Goal: Task Accomplishment & Management: Manage account settings

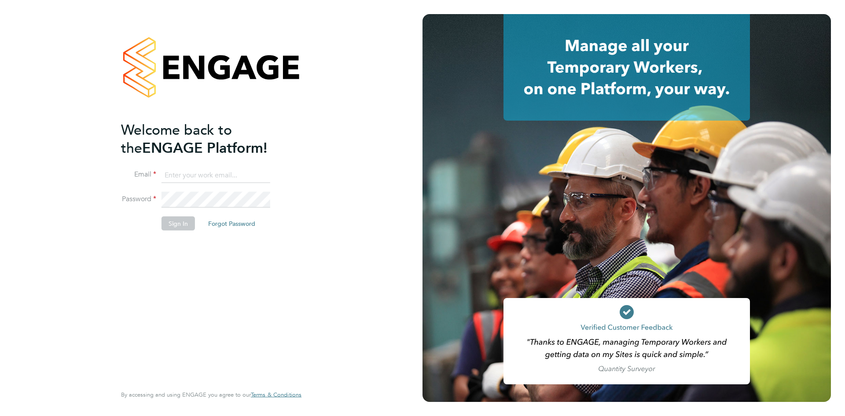
type input "anthony@bluewaterwales.com"
click at [171, 226] on button "Sign In" at bounding box center [178, 223] width 33 height 14
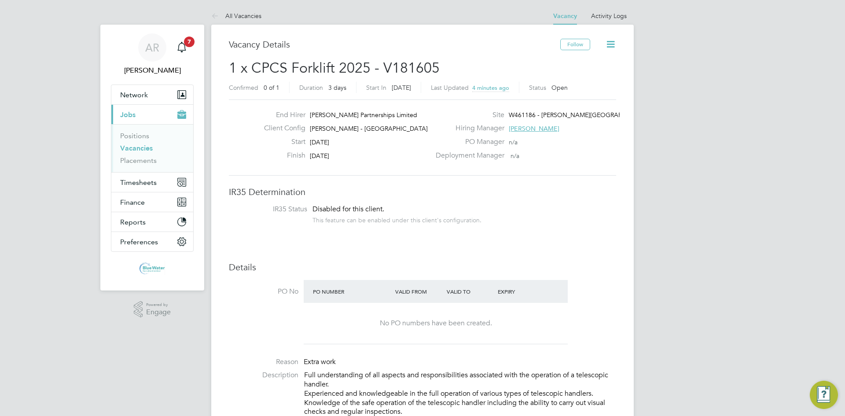
click at [608, 40] on icon at bounding box center [610, 44] width 11 height 11
click at [459, 188] on h3 "IR35 Determination" at bounding box center [422, 191] width 387 height 11
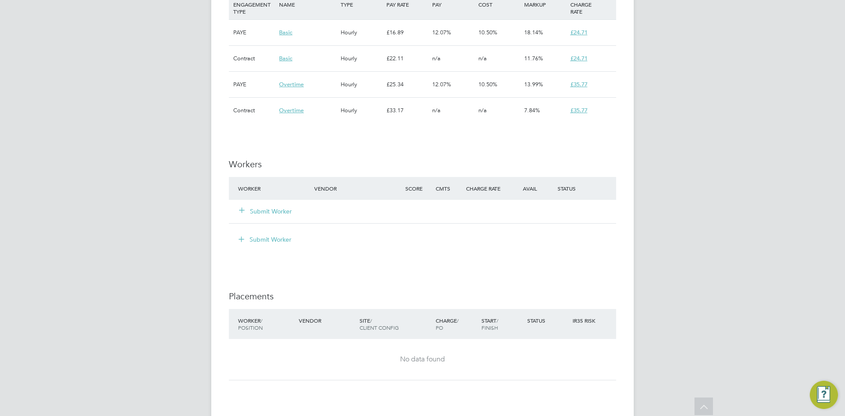
scroll to position [704, 0]
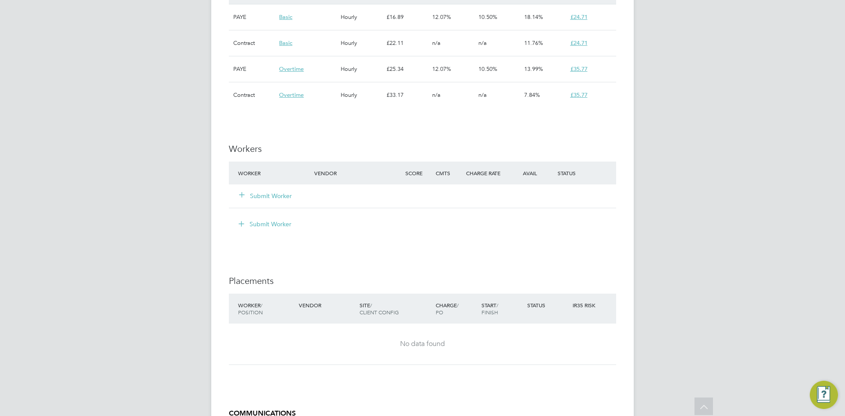
click at [281, 197] on button "Submit Worker" at bounding box center [265, 195] width 53 height 9
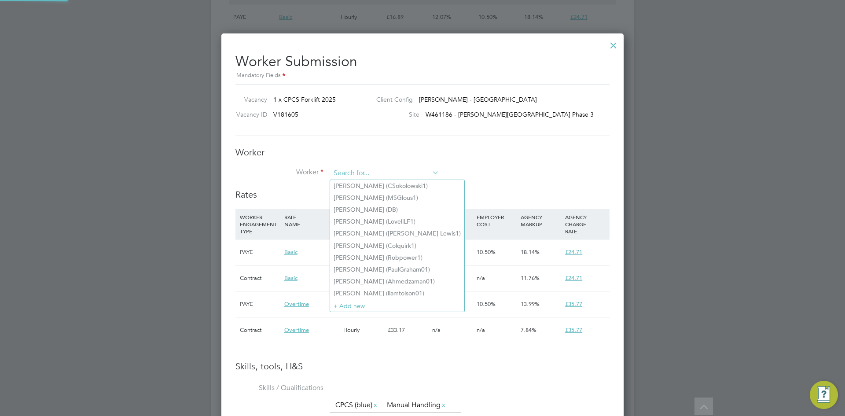
click at [360, 173] on input at bounding box center [385, 173] width 109 height 13
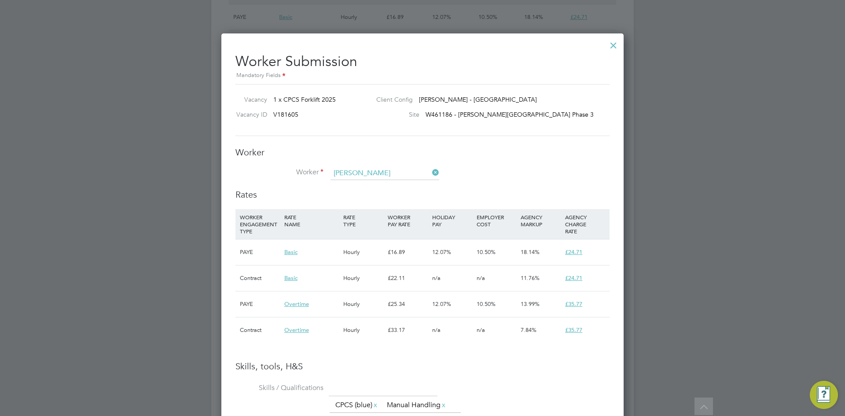
click at [384, 185] on b "Movahed" at bounding box center [409, 185] width 51 height 7
type input "Jonathan Movahed (MOVAHED1)"
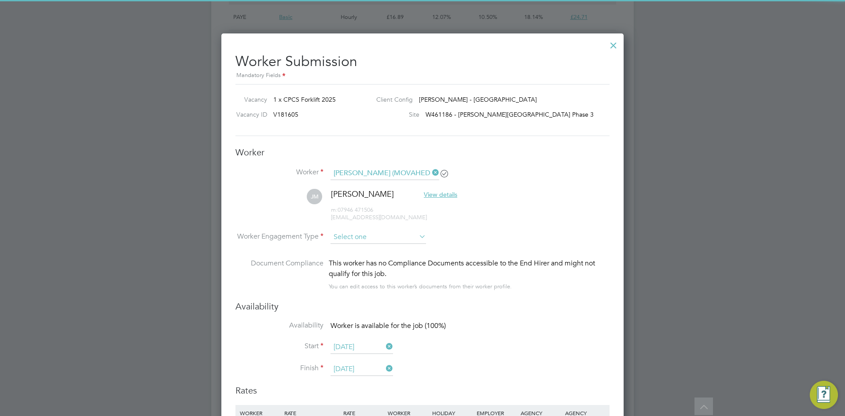
click at [389, 234] on input at bounding box center [379, 237] width 96 height 13
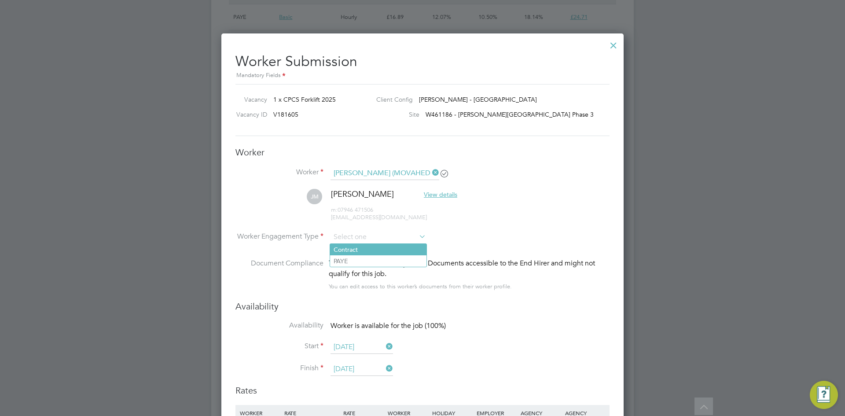
click at [388, 245] on li "Contract" at bounding box center [378, 249] width 96 height 11
type input "Contract"
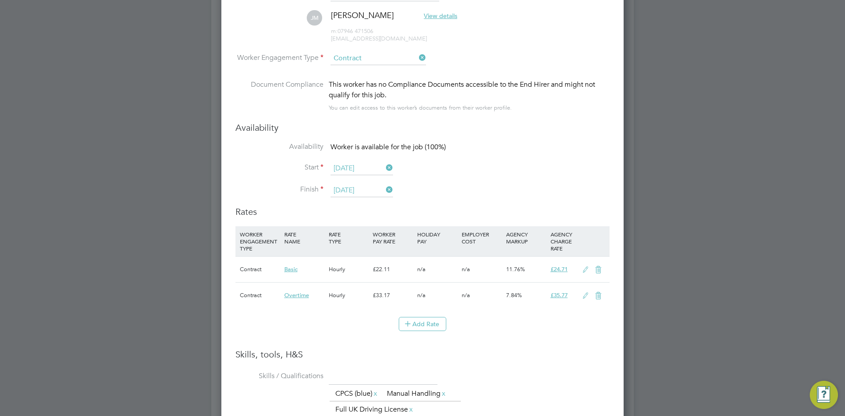
scroll to position [924, 0]
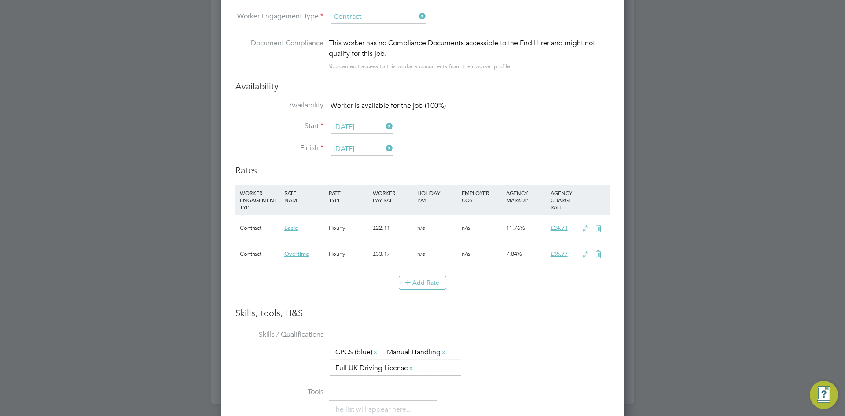
click at [584, 227] on icon at bounding box center [585, 228] width 11 height 7
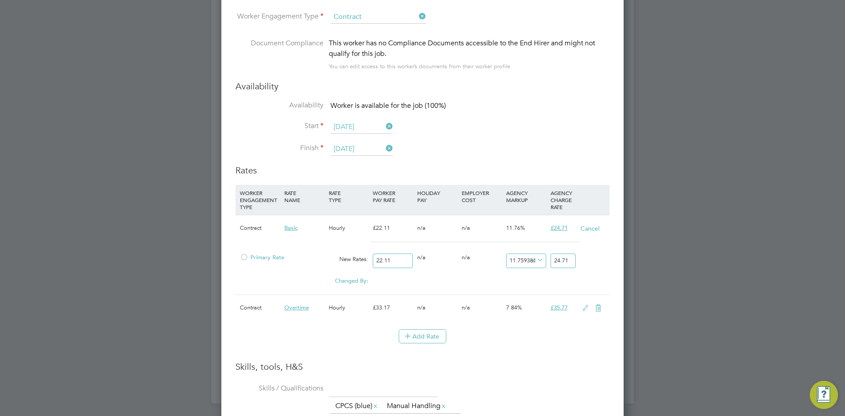
scroll to position [868, 403]
click at [244, 257] on div at bounding box center [244, 260] width 9 height 7
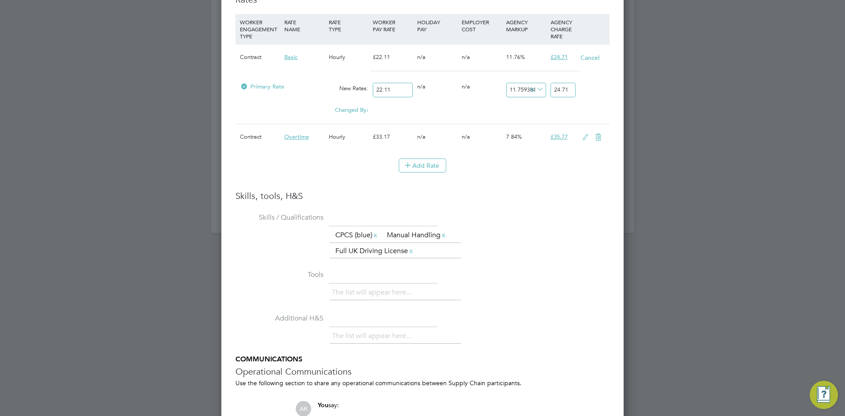
scroll to position [1190, 0]
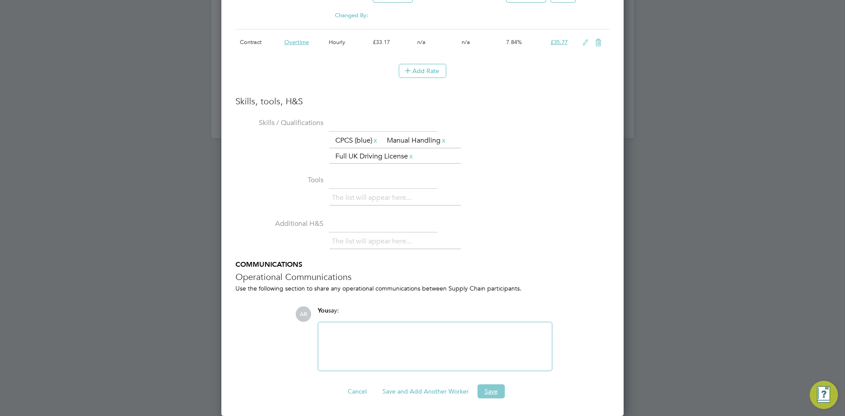
click at [489, 395] on button "Save" at bounding box center [491, 391] width 27 height 14
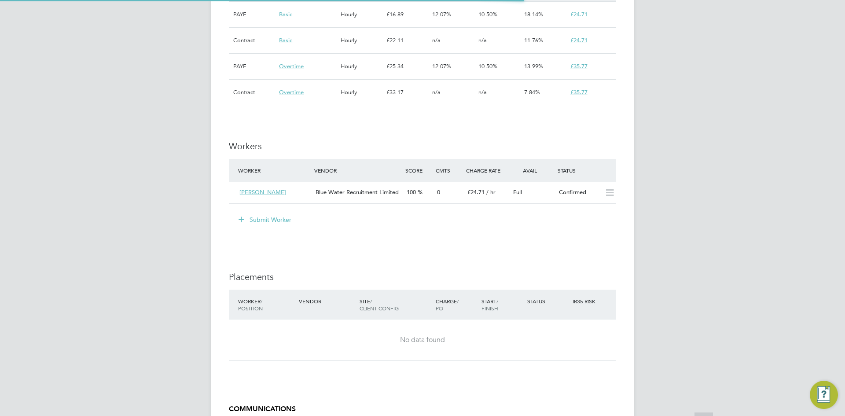
scroll to position [26, 62]
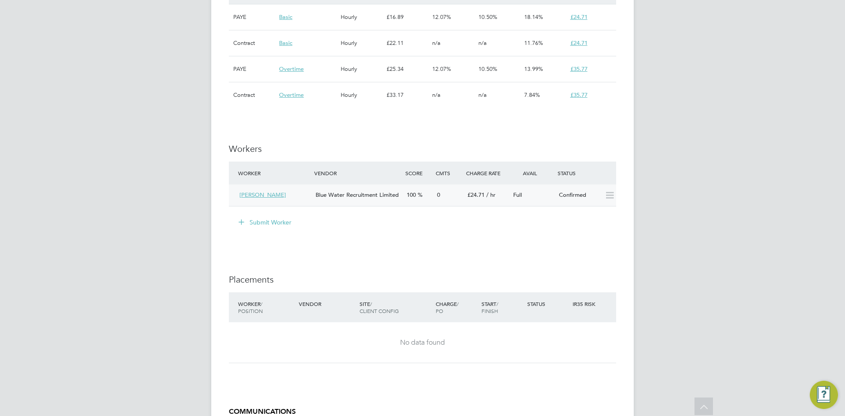
click at [434, 195] on div "0" at bounding box center [449, 195] width 30 height 15
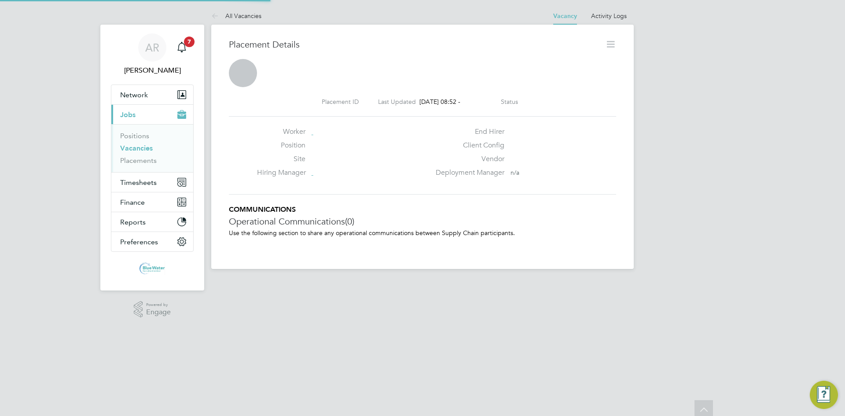
scroll to position [4, 4]
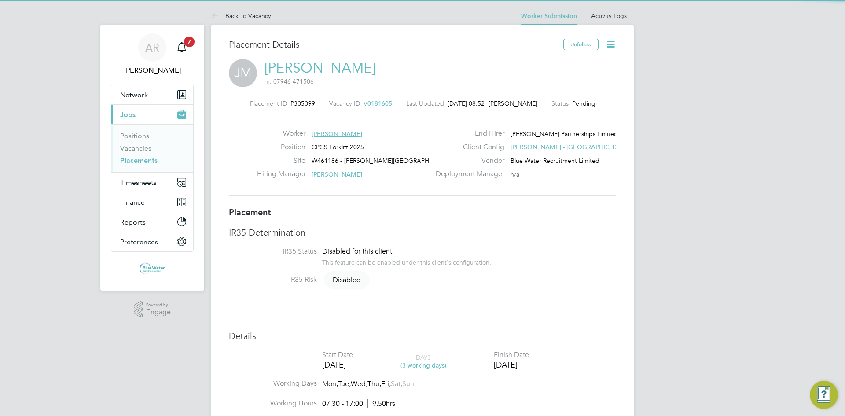
click at [606, 45] on icon at bounding box center [610, 44] width 11 height 11
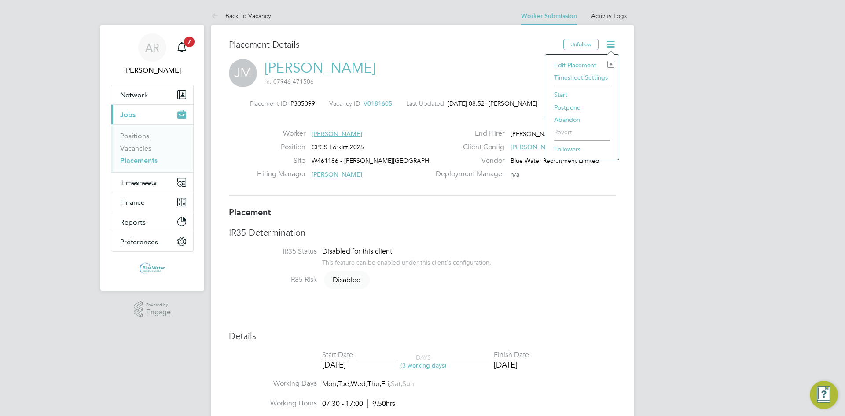
click at [565, 94] on li "Start" at bounding box center [582, 94] width 65 height 12
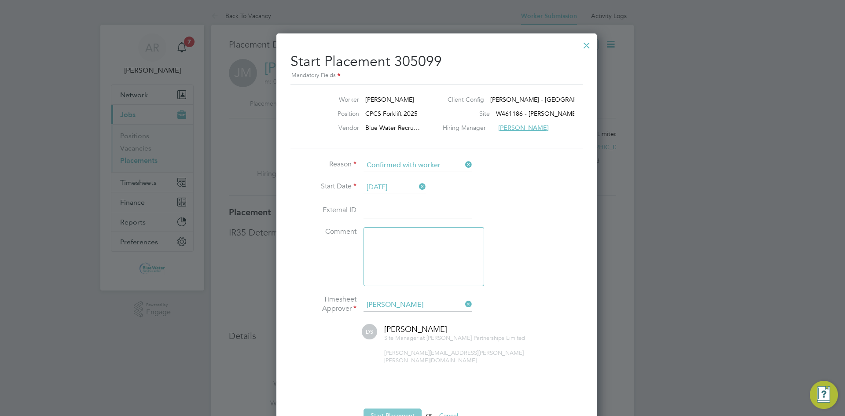
click at [392, 408] on button "Start Placement" at bounding box center [393, 415] width 58 height 14
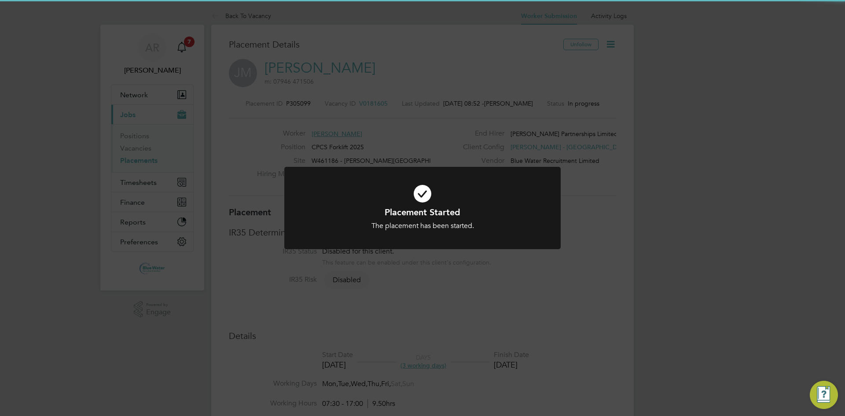
click at [458, 208] on h1 "Placement Started" at bounding box center [422, 211] width 229 height 11
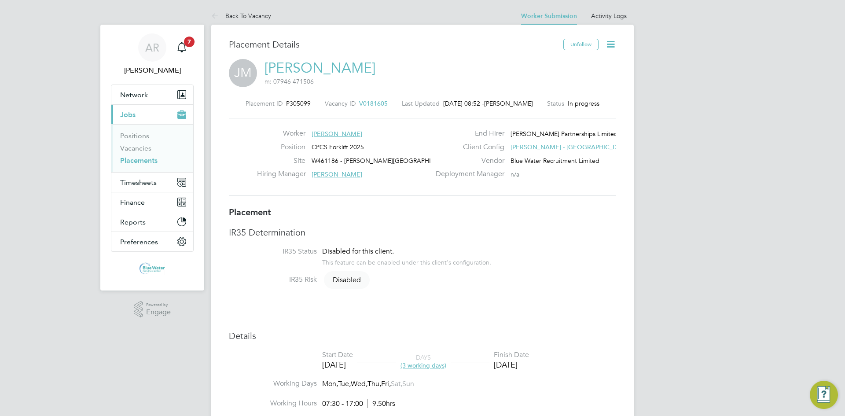
click at [354, 65] on link "[PERSON_NAME]" at bounding box center [320, 67] width 111 height 17
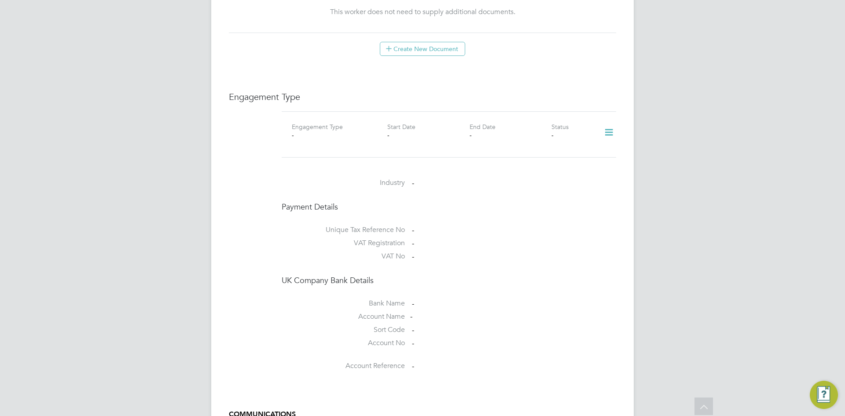
scroll to position [616, 0]
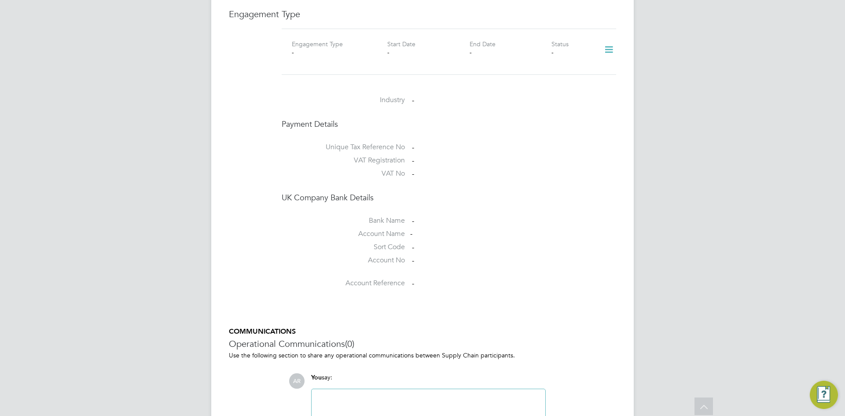
click at [606, 40] on icon at bounding box center [608, 50] width 15 height 20
click at [546, 77] on li "Add Engagement Type" at bounding box center [564, 79] width 100 height 12
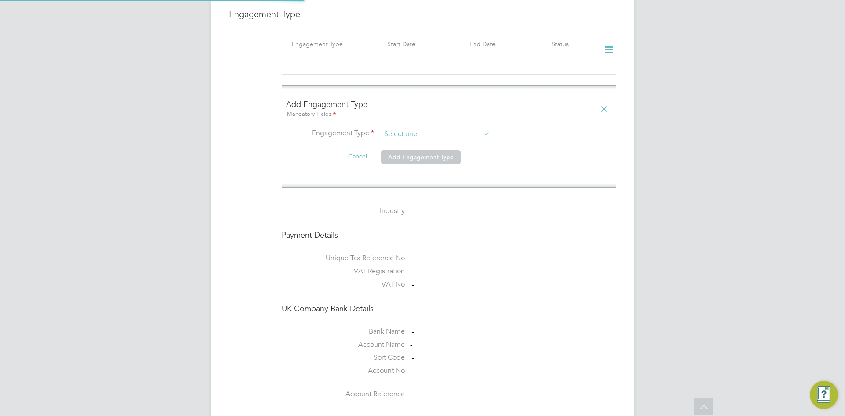
click at [411, 128] on input at bounding box center [435, 134] width 109 height 12
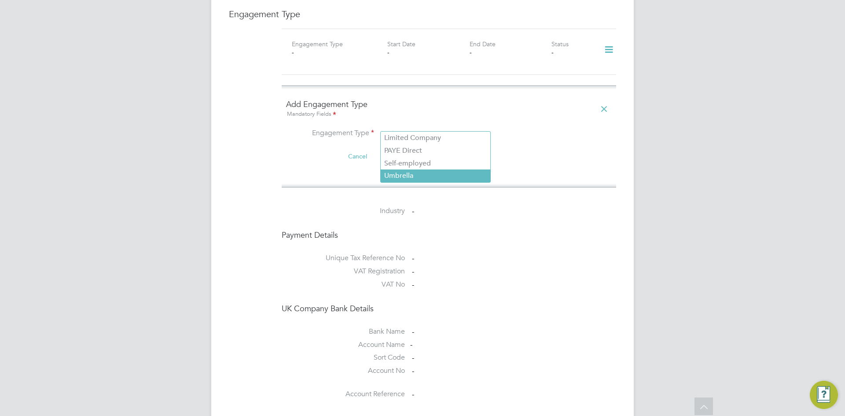
click at [415, 171] on li "Umbrella" at bounding box center [436, 175] width 110 height 13
type input "Umbrella"
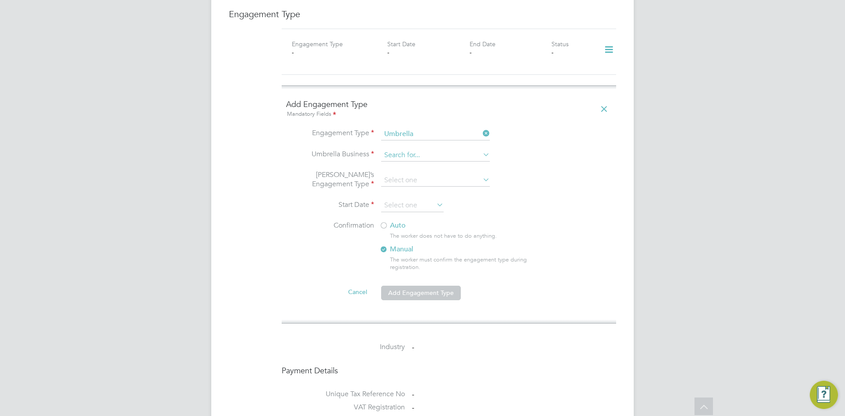
drag, startPoint x: 408, startPoint y: 154, endPoint x: 406, endPoint y: 149, distance: 5.6
click at [407, 151] on li "Umbrella Business" at bounding box center [449, 159] width 326 height 21
click at [406, 149] on input at bounding box center [435, 155] width 109 height 12
click at [407, 153] on li "NWM Commercial Ltd" at bounding box center [436, 159] width 110 height 13
type input "NWM Commercial Ltd"
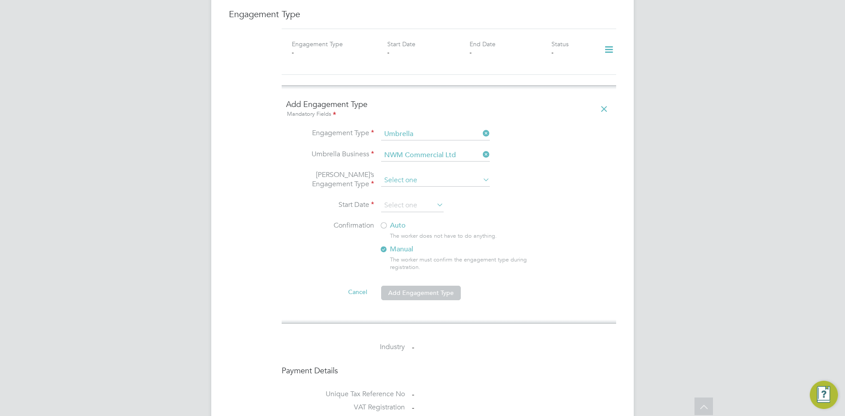
click at [410, 174] on input at bounding box center [435, 180] width 109 height 12
click at [429, 237] on li "PAYE Umbrella" at bounding box center [436, 234] width 110 height 13
type input "PAYE Umbrella"
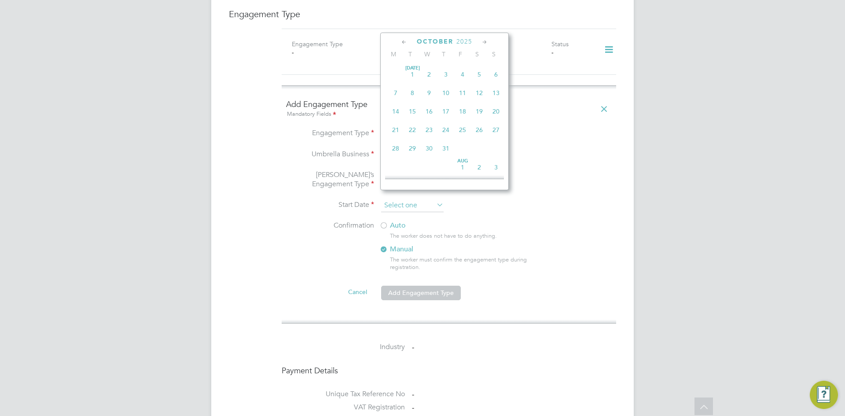
scroll to position [248, 0]
click at [408, 199] on input at bounding box center [412, 205] width 62 height 13
click at [430, 112] on span "Oct 1" at bounding box center [429, 105] width 17 height 17
type input "[DATE]"
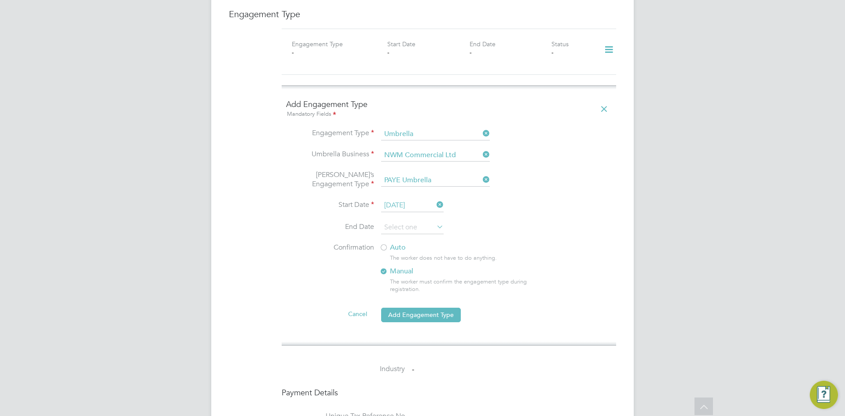
click at [386, 244] on div at bounding box center [383, 248] width 9 height 9
click at [427, 312] on button "Add Engagement Type" at bounding box center [421, 315] width 80 height 14
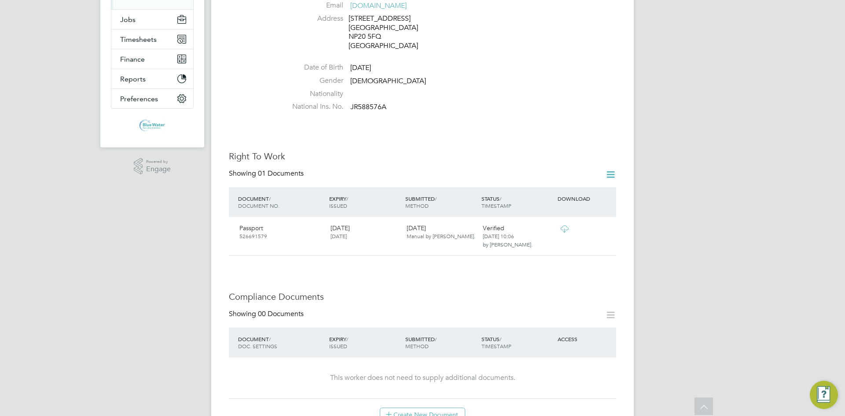
scroll to position [0, 0]
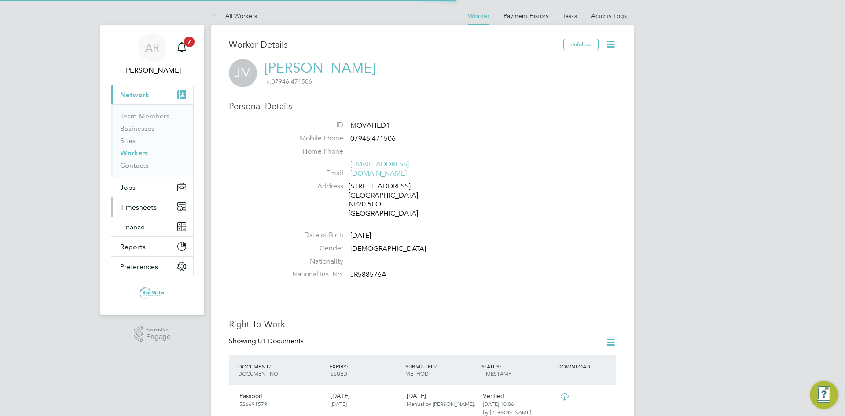
click at [147, 207] on span "Timesheets" at bounding box center [138, 207] width 37 height 8
click at [183, 50] on icon "Main navigation" at bounding box center [181, 46] width 8 height 9
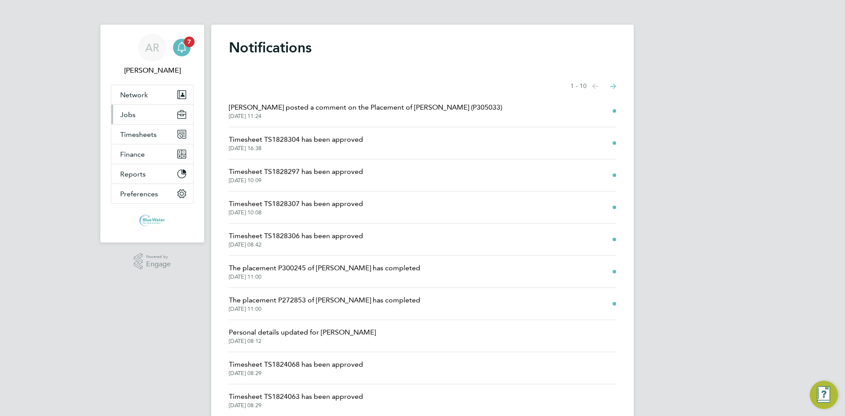
click at [137, 117] on button "Jobs" at bounding box center [152, 114] width 82 height 19
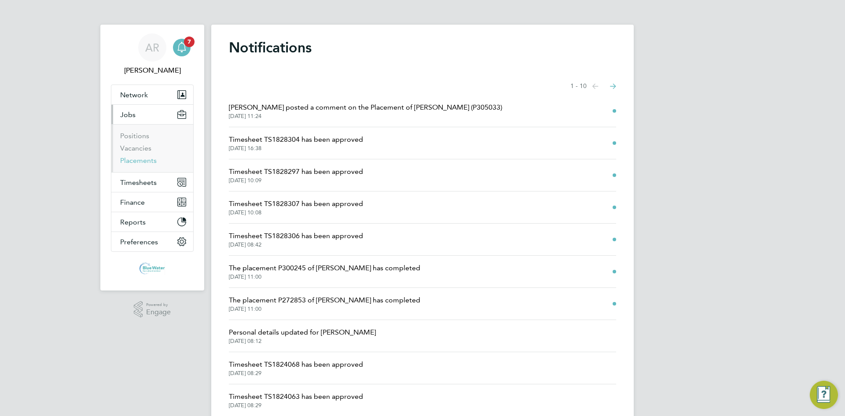
click at [143, 156] on link "Placements" at bounding box center [138, 160] width 37 height 8
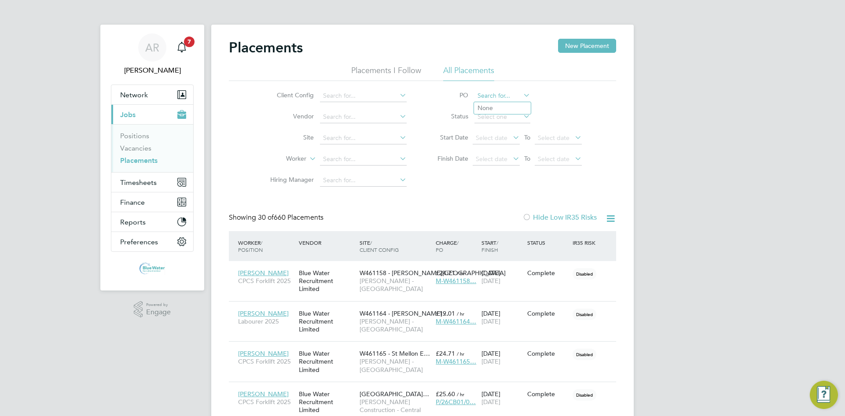
click at [485, 97] on input at bounding box center [502, 96] width 56 height 12
click at [584, 100] on li "PO" at bounding box center [505, 95] width 175 height 21
drag, startPoint x: 511, startPoint y: 116, endPoint x: 507, endPoint y: 119, distance: 5.0
click at [511, 116] on input at bounding box center [502, 117] width 56 height 12
click at [499, 126] on li "Active" at bounding box center [502, 128] width 57 height 11
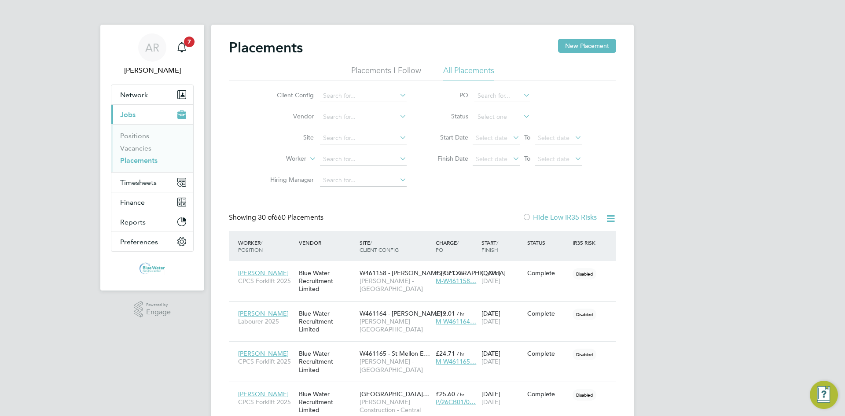
type input "Active"
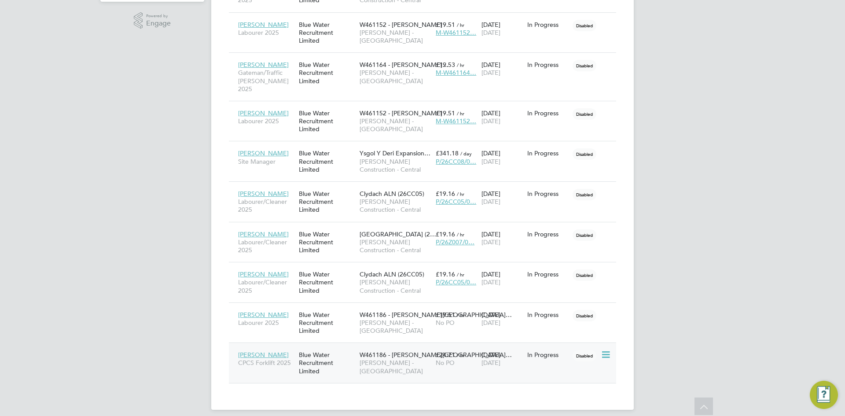
click at [343, 346] on div "Blue Water Recruitment Limited" at bounding box center [327, 362] width 61 height 33
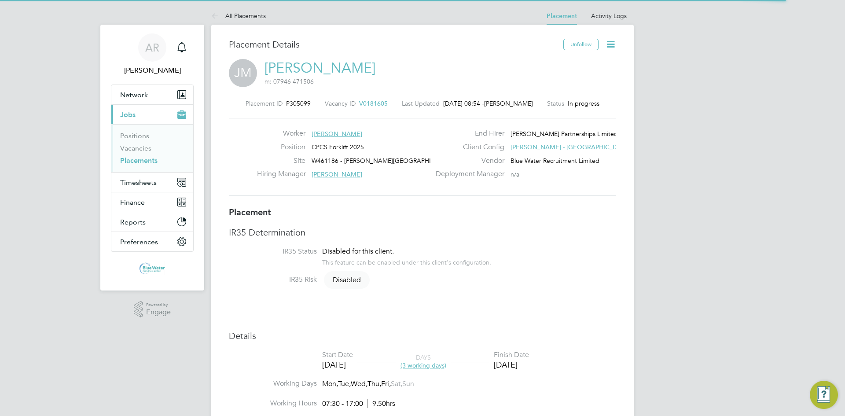
click at [612, 50] on icon at bounding box center [610, 44] width 11 height 11
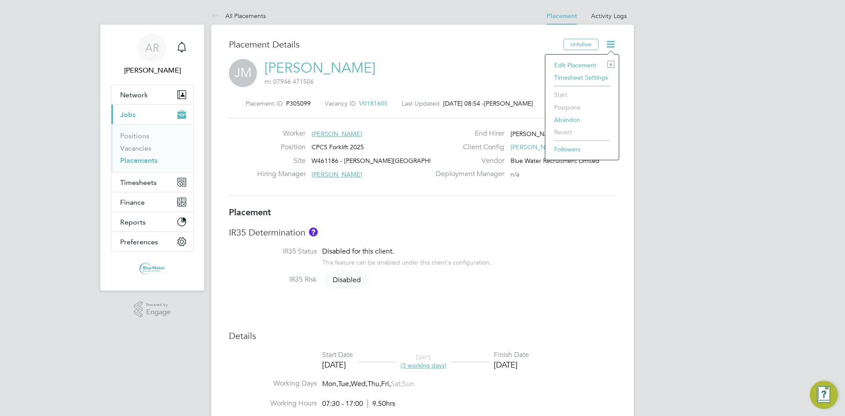
click at [423, 133] on div "Worker [PERSON_NAME]" at bounding box center [343, 136] width 173 height 14
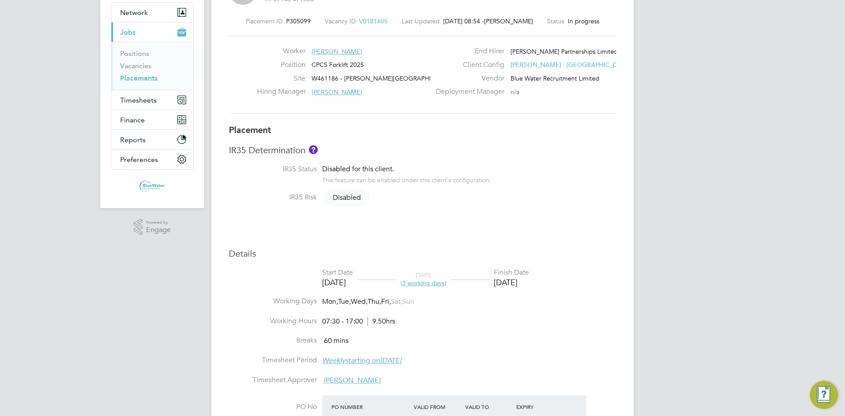
scroll to position [264, 0]
